Goal: Information Seeking & Learning: Learn about a topic

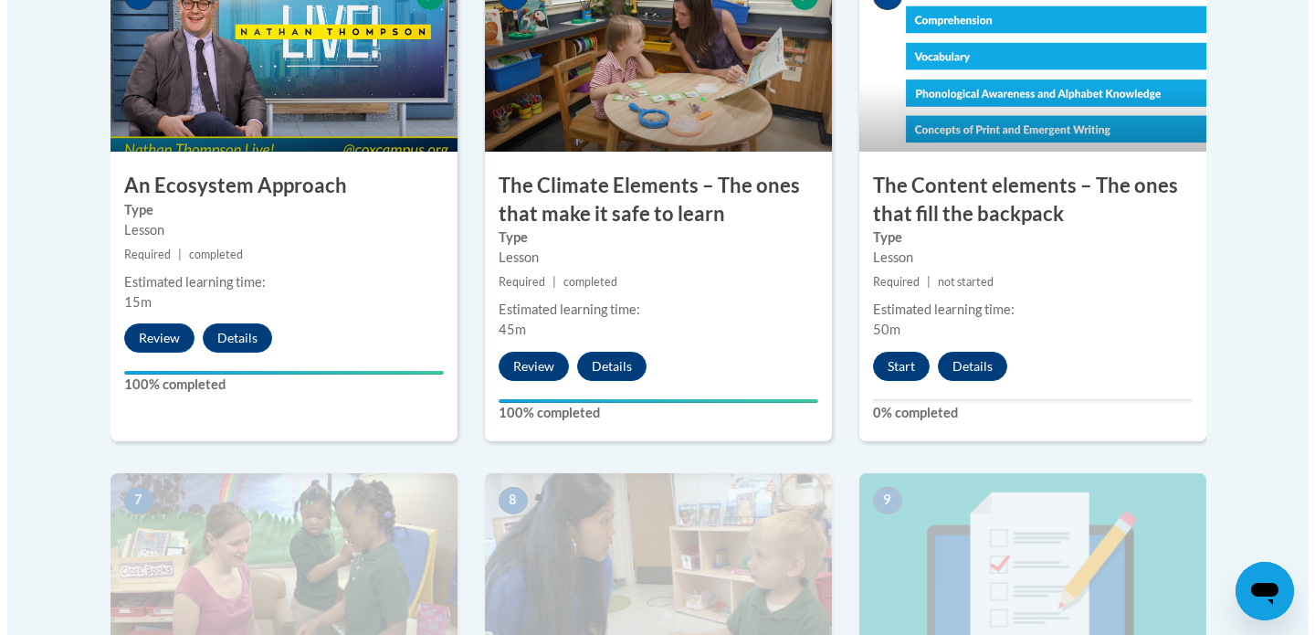
scroll to position [1173, 0]
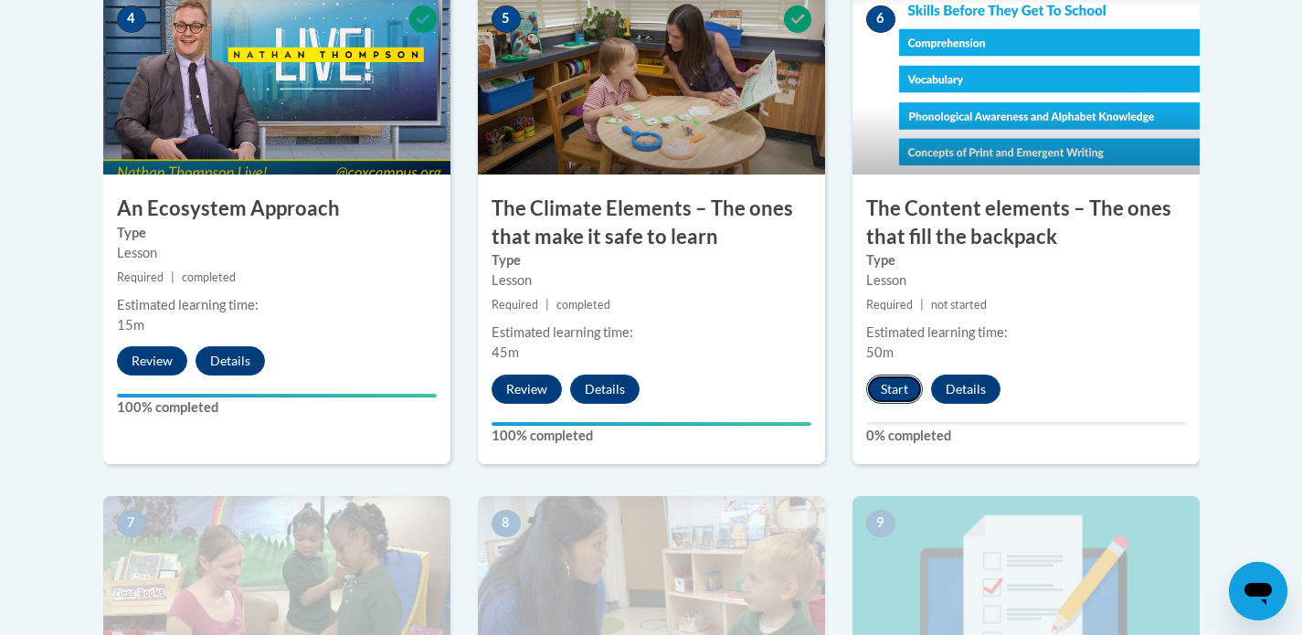
click at [903, 394] on button "Start" at bounding box center [894, 389] width 57 height 29
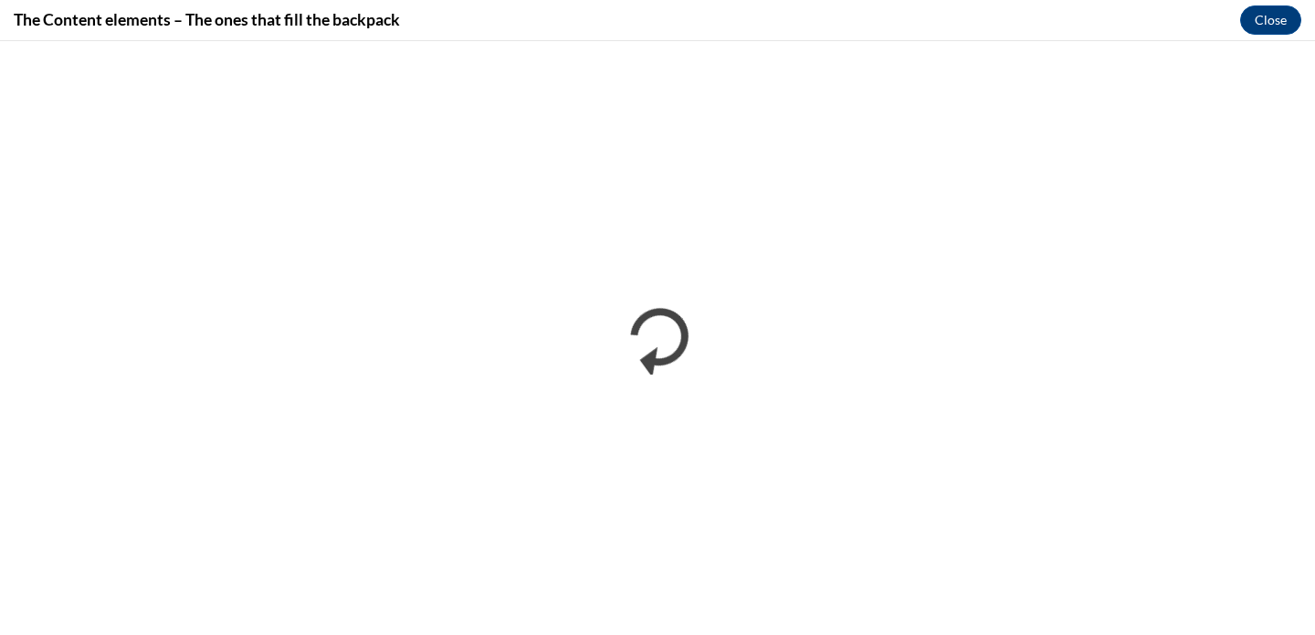
scroll to position [0, 0]
